Goal: Task Accomplishment & Management: Manage account settings

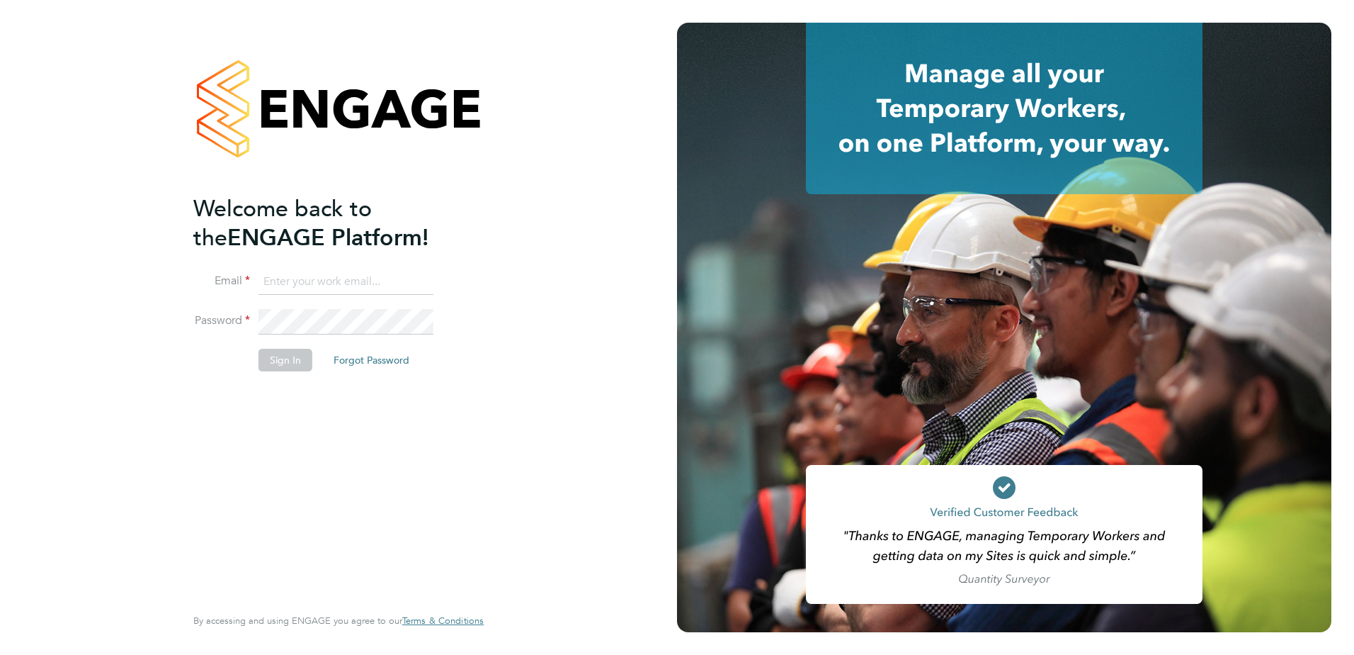
type input "mark.doyle@vistry.co.uk"
click at [281, 361] on button "Sign In" at bounding box center [286, 360] width 54 height 23
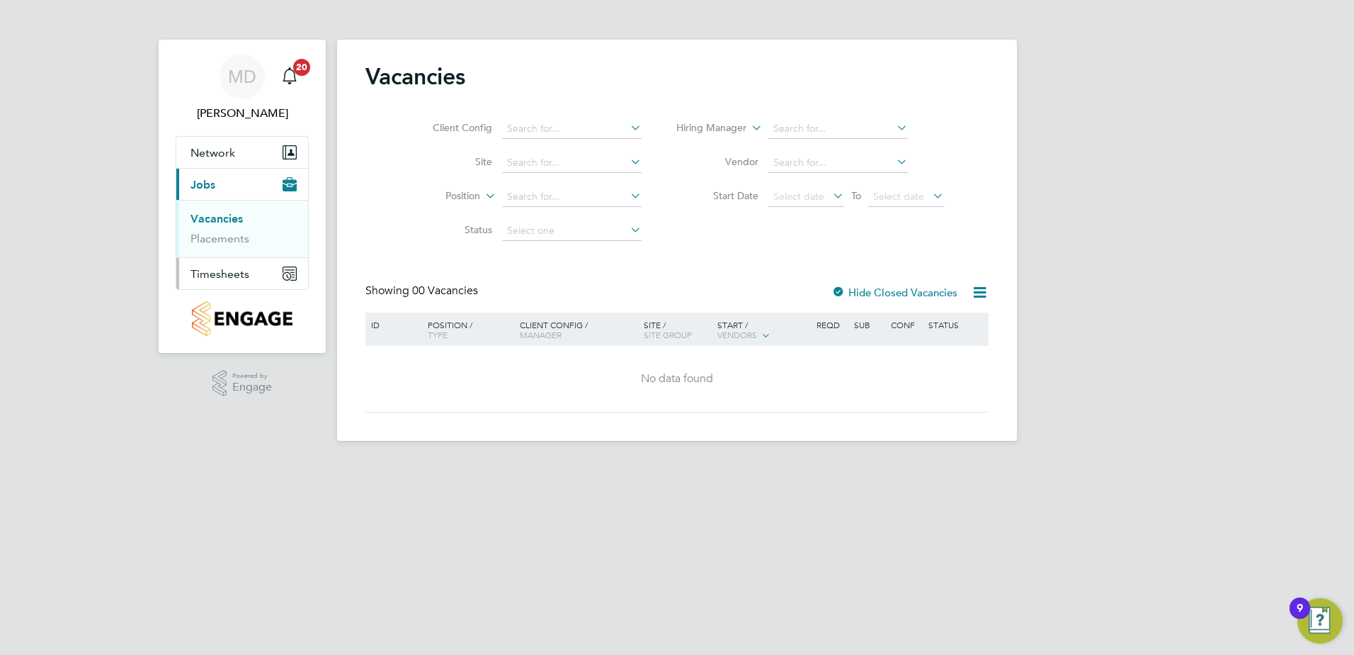
click at [222, 276] on span "Timesheets" at bounding box center [220, 273] width 59 height 13
click at [213, 253] on link "Timesheets" at bounding box center [220, 250] width 59 height 13
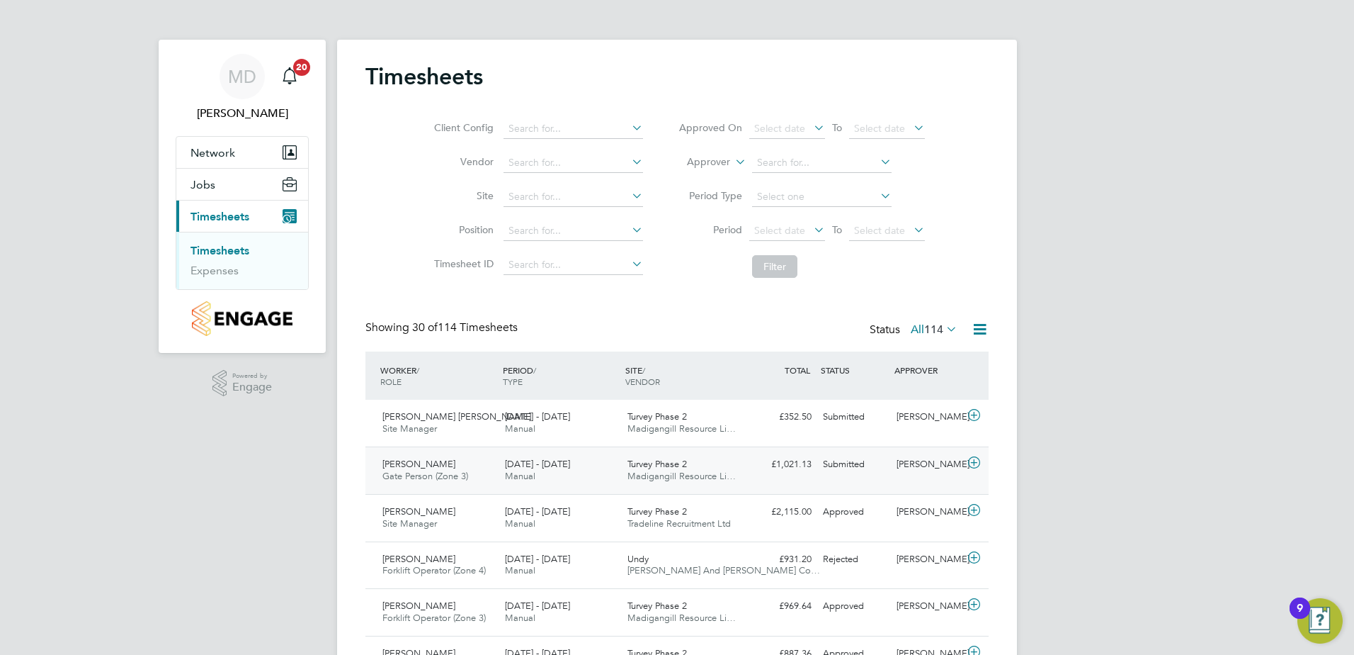
click at [426, 468] on span "Anthimos Tooley" at bounding box center [419, 464] width 73 height 12
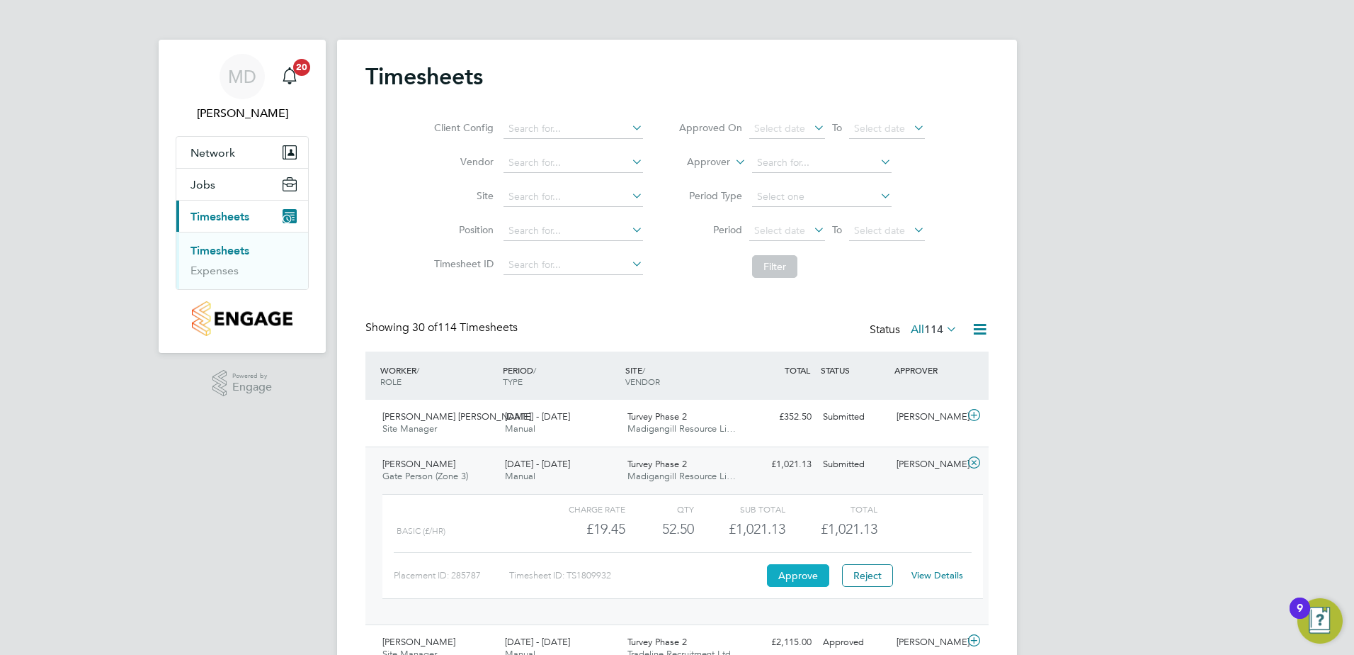
click at [790, 578] on button "Approve" at bounding box center [798, 575] width 62 height 23
click at [451, 423] on div "Mukhtair Ahmed Shaikh Site Manager 25 - 31 Aug 2025" at bounding box center [438, 422] width 123 height 35
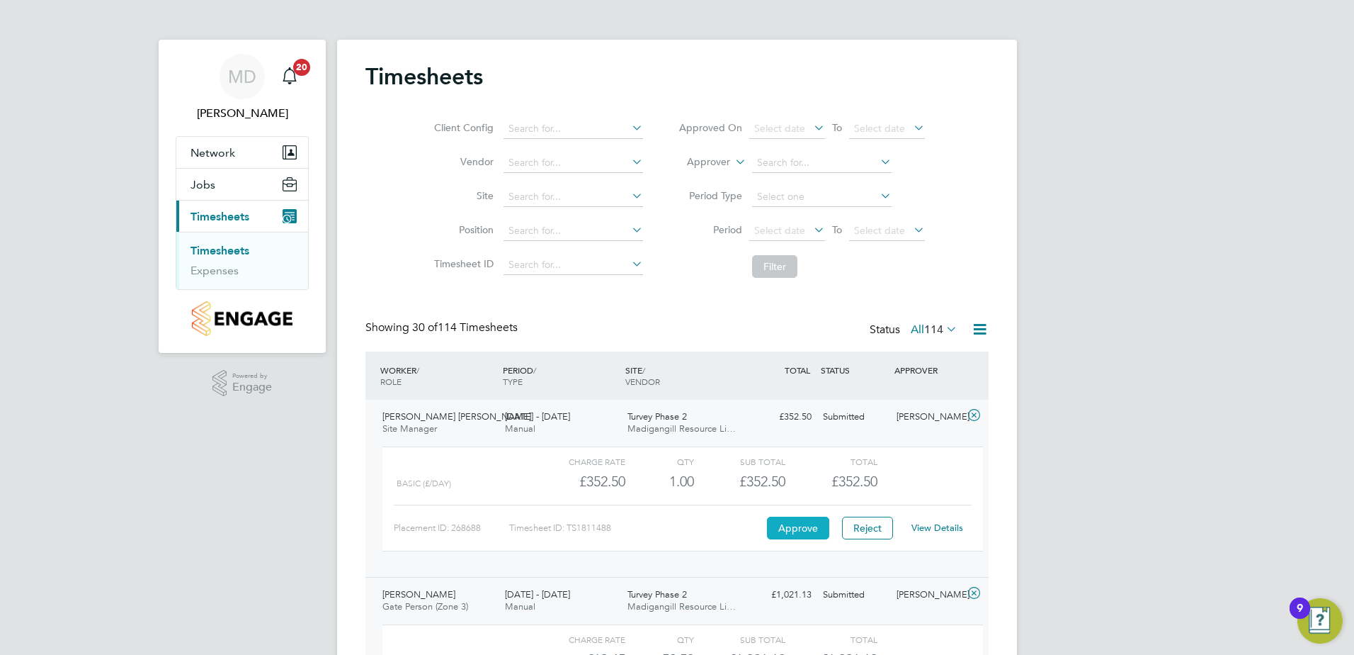
click at [800, 526] on button "Approve" at bounding box center [798, 527] width 62 height 23
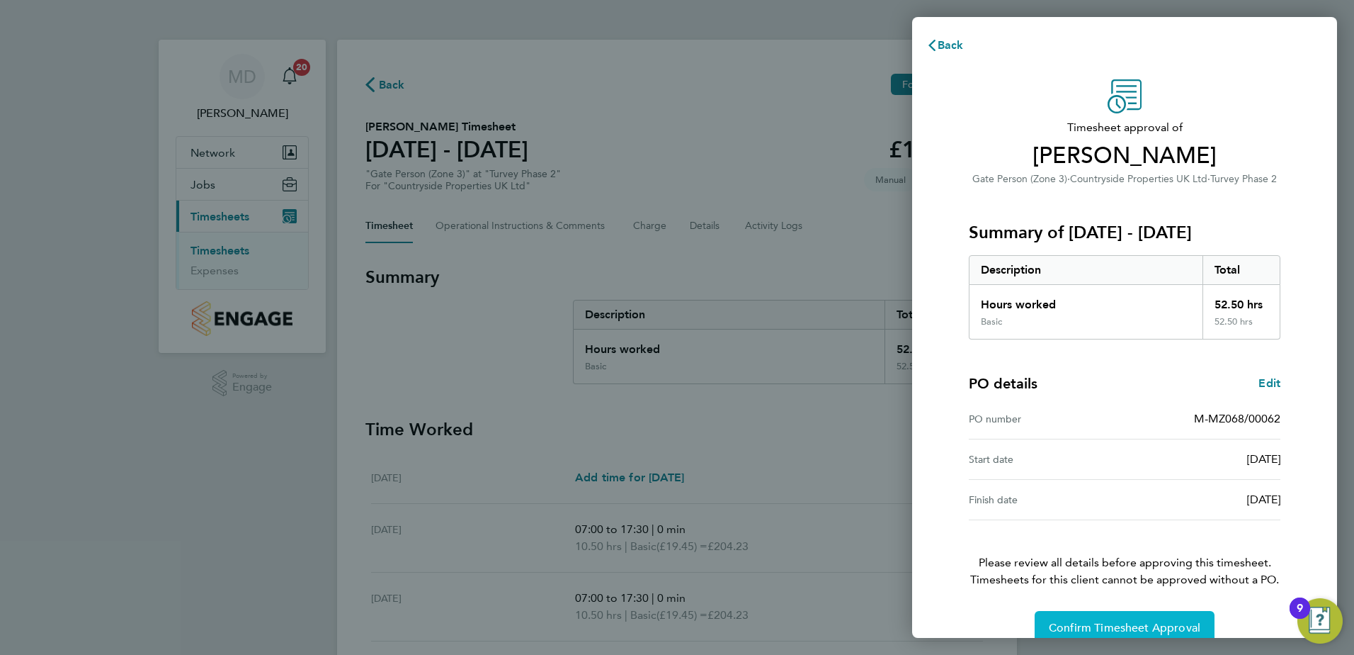
click at [1149, 620] on button "Confirm Timesheet Approval" at bounding box center [1125, 628] width 180 height 34
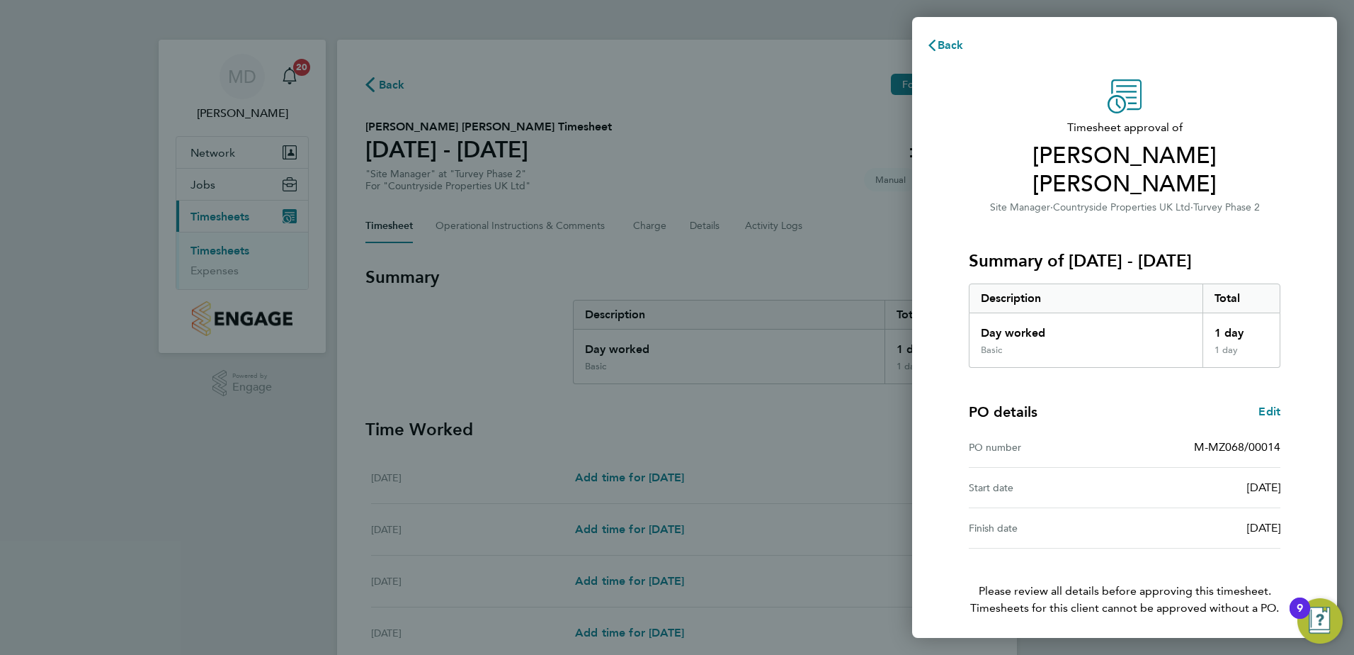
click at [1107, 639] on button "Confirm Timesheet Approval" at bounding box center [1125, 656] width 180 height 34
